Goal: Information Seeking & Learning: Learn about a topic

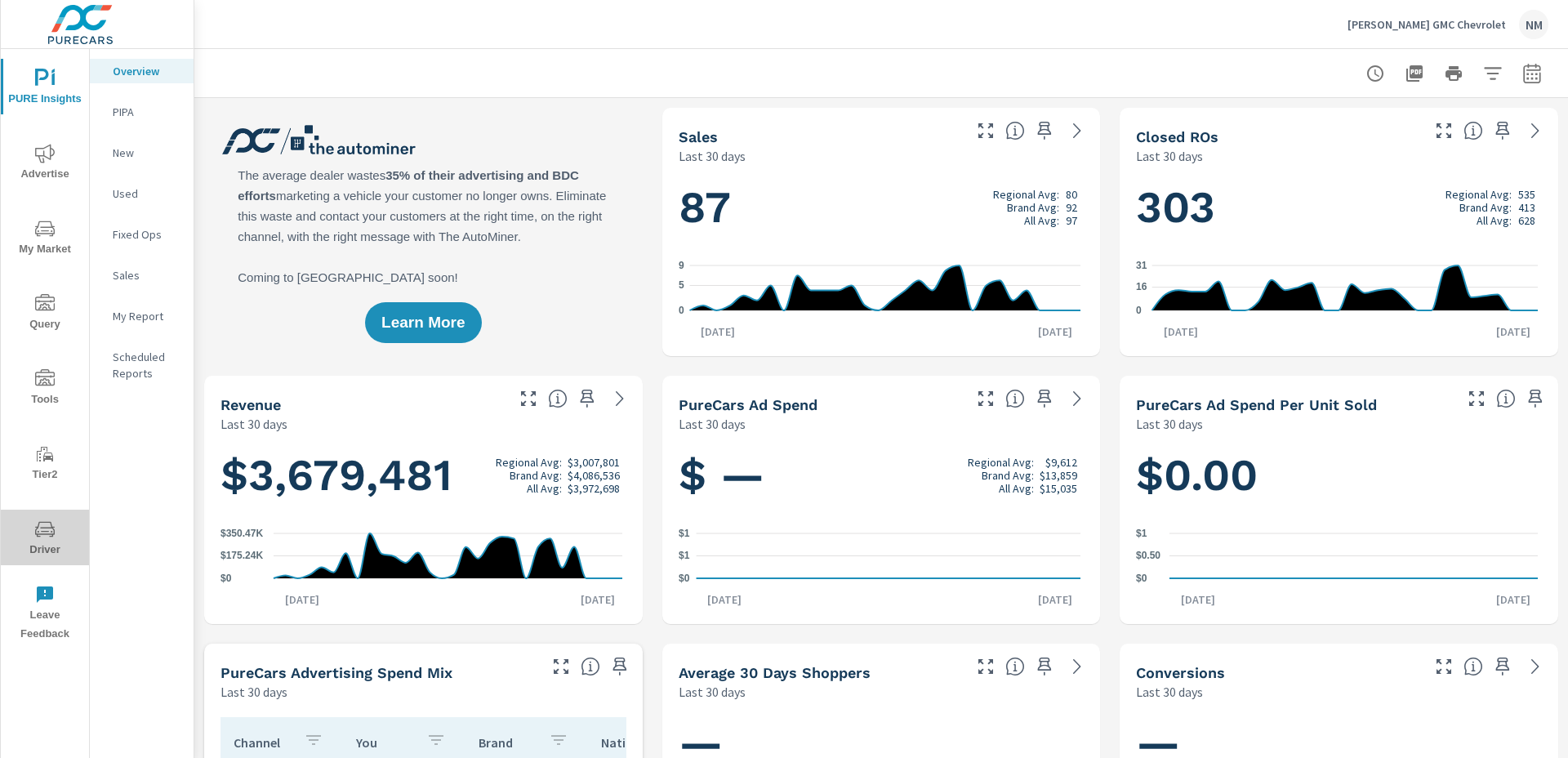
click at [34, 522] on span "Driver" at bounding box center [45, 539] width 79 height 40
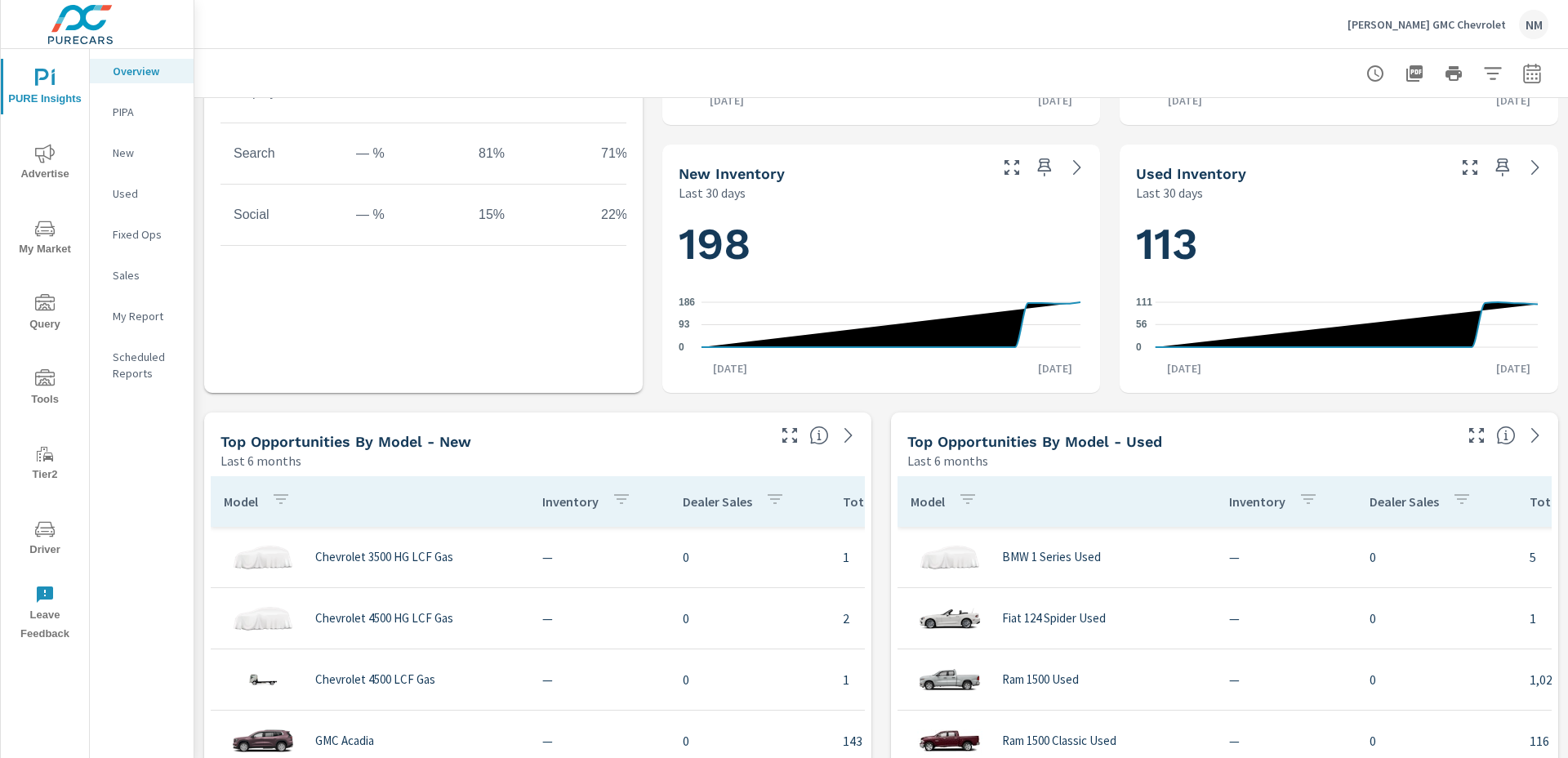
scroll to position [768, 0]
click at [34, 153] on span "Advertise" at bounding box center [45, 164] width 79 height 40
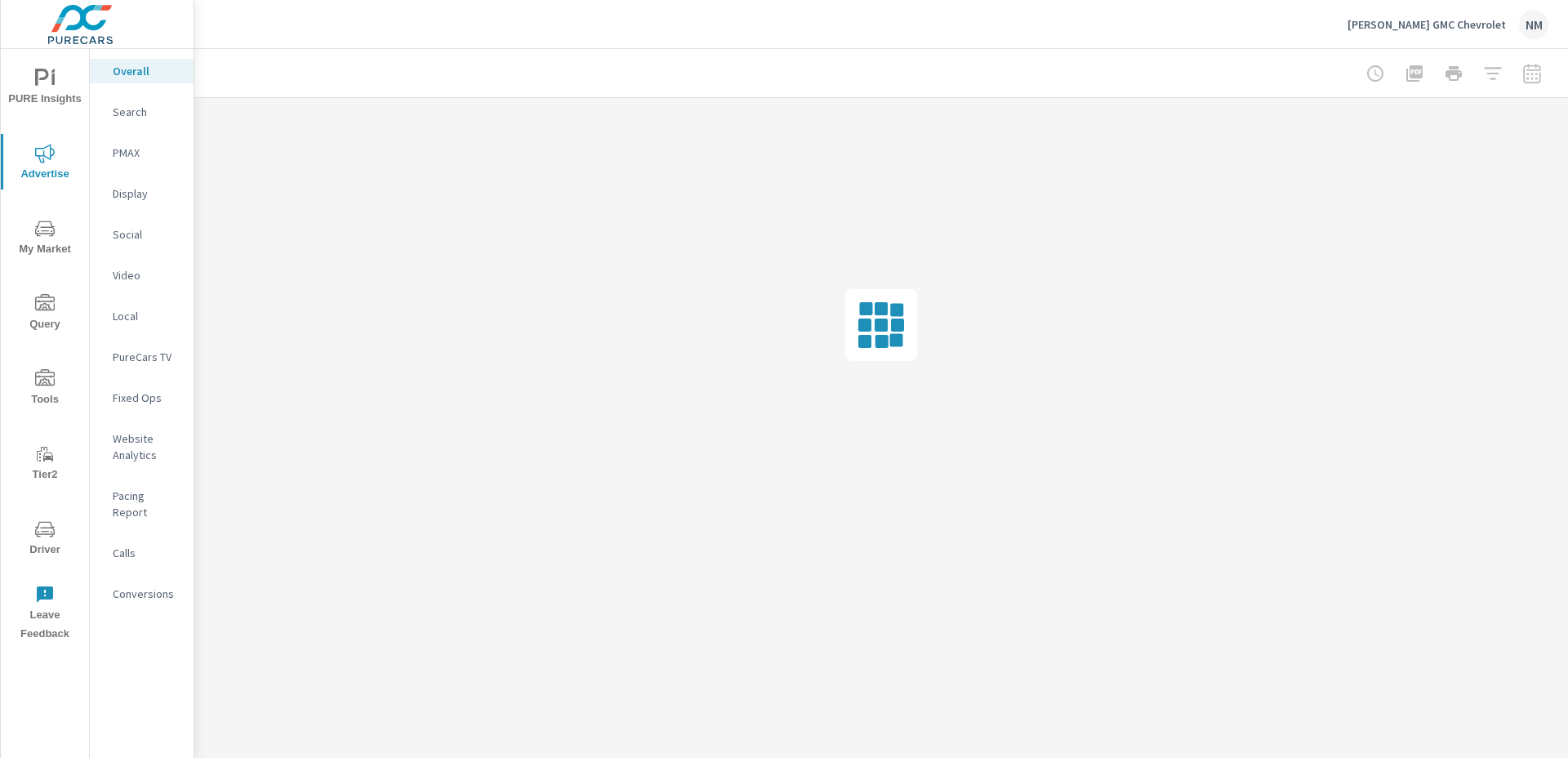
click at [128, 132] on nav "Overall Search PMAX Display Social Video Local PureCars TV Fixed Ops Website An…" at bounding box center [142, 339] width 104 height 580
click at [138, 114] on p "Search" at bounding box center [146, 112] width 67 height 16
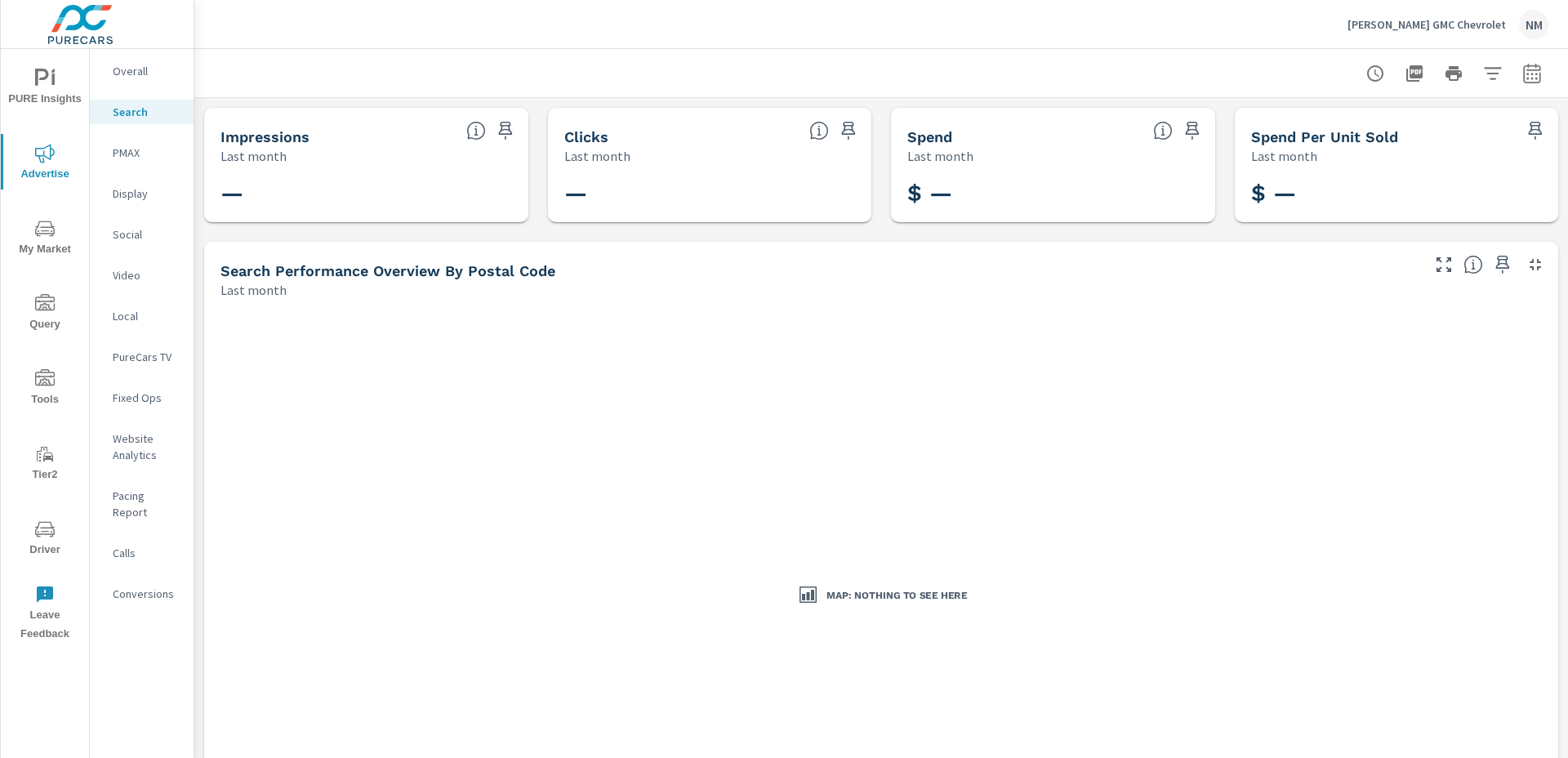
click at [51, 95] on span "PURE Insights" at bounding box center [45, 88] width 79 height 40
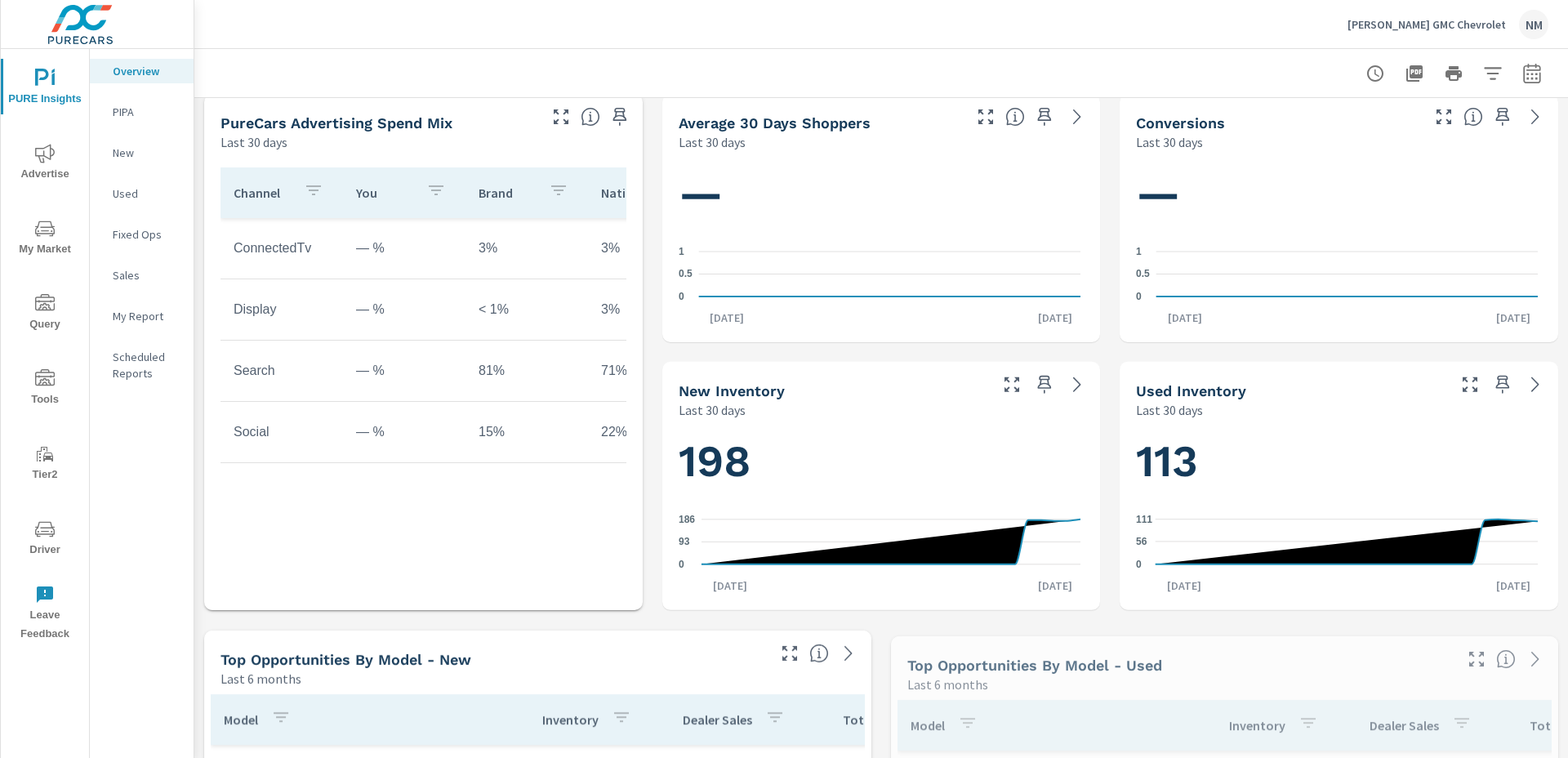
scroll to position [1086, 0]
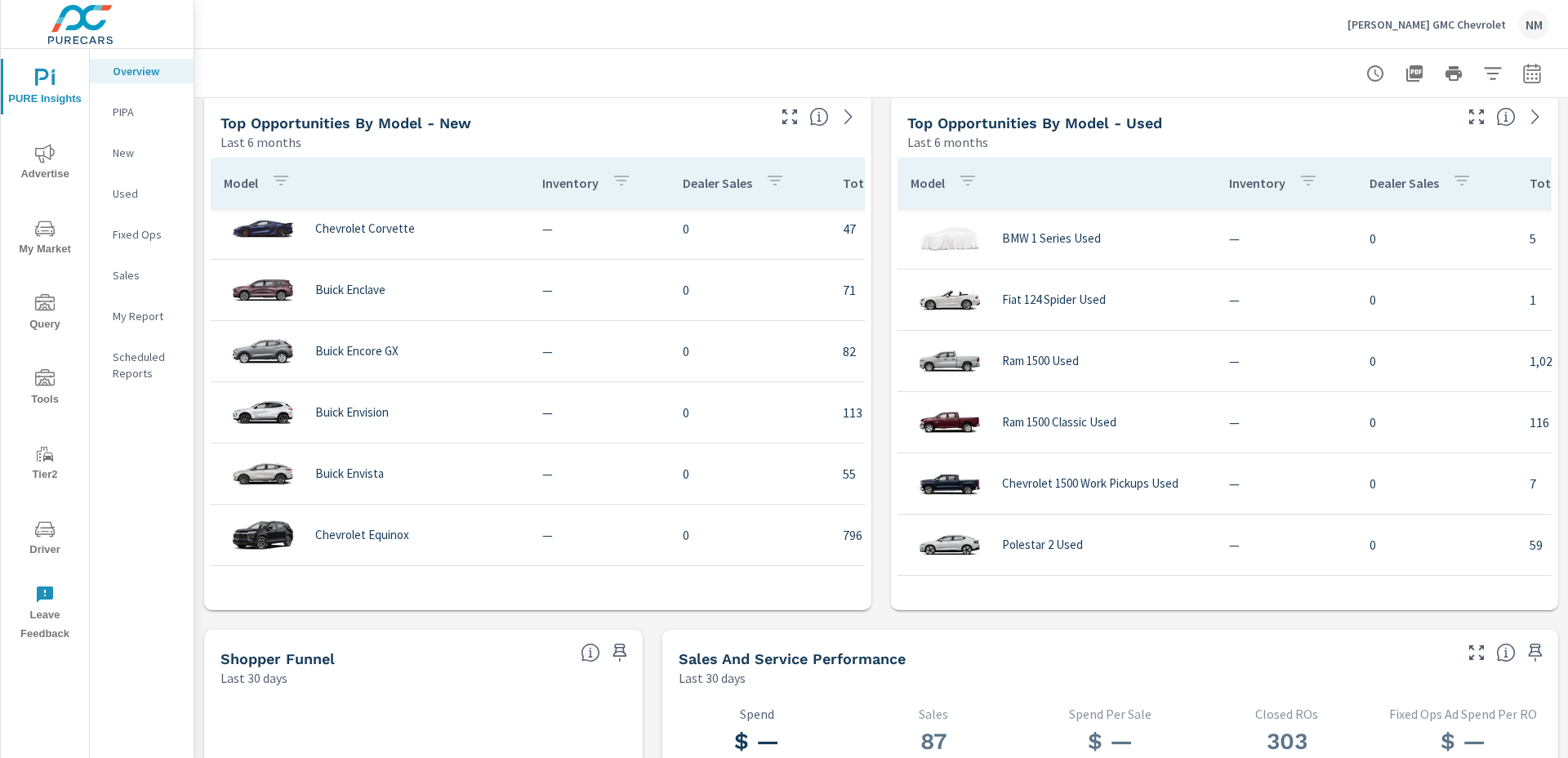
scroll to position [684, 0]
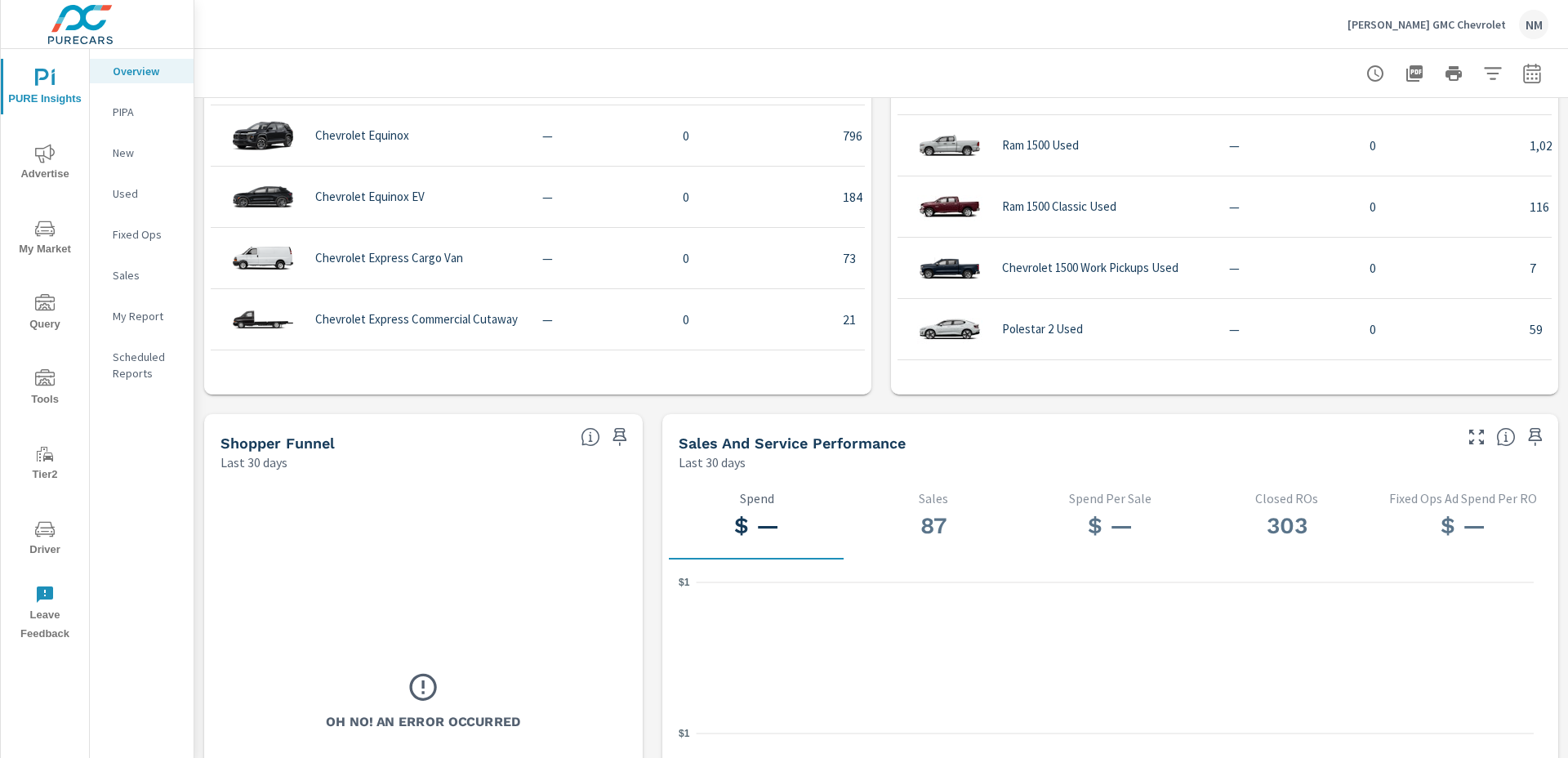
scroll to position [934, 0]
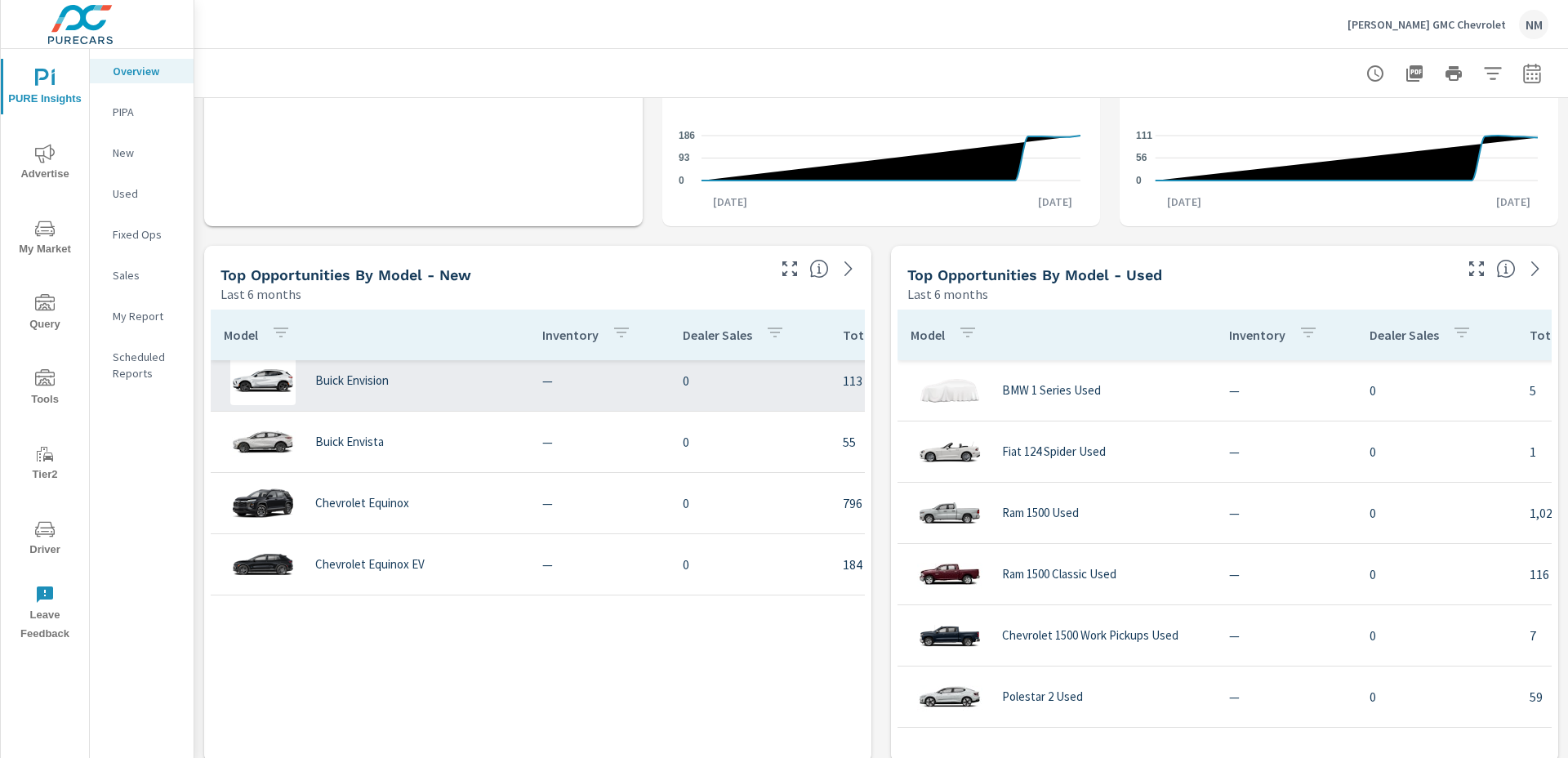
scroll to position [40, 0]
